Goal: Use online tool/utility: Utilize a website feature to perform a specific function

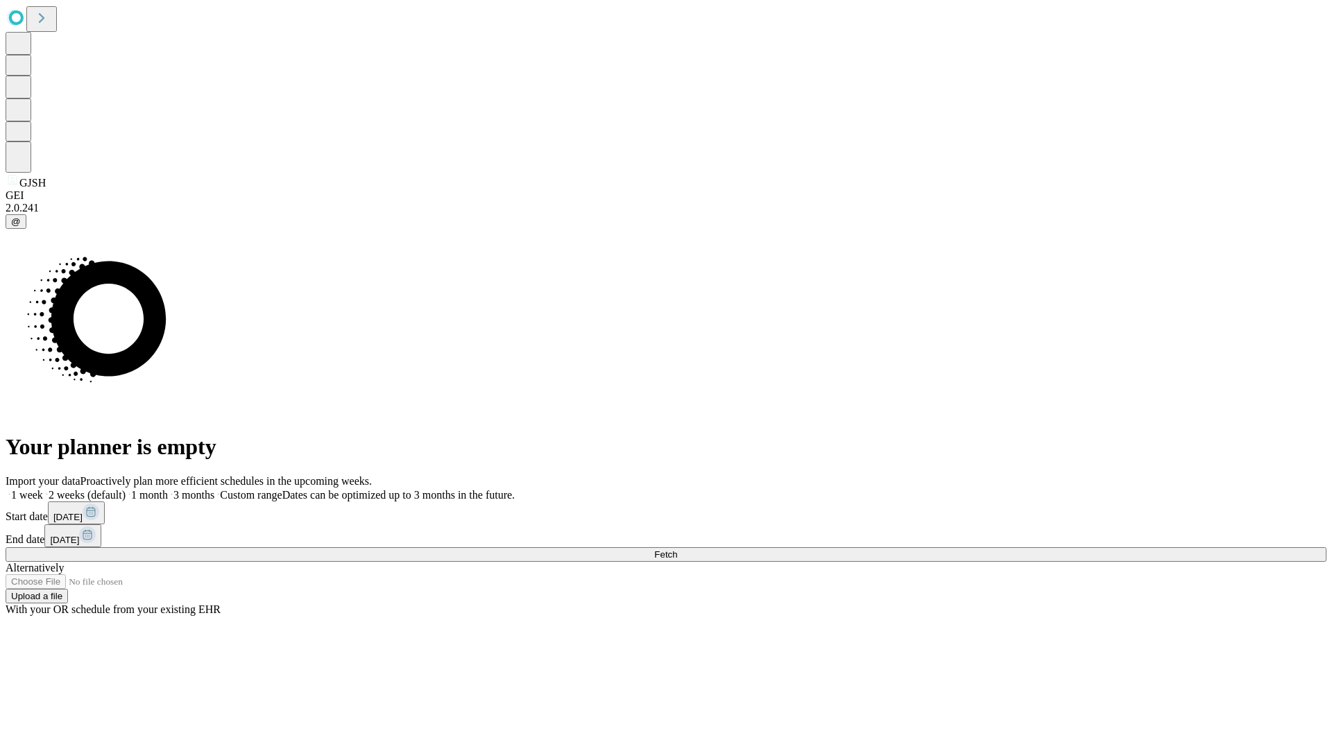
click at [677, 549] on span "Fetch" at bounding box center [665, 554] width 23 height 10
